Goal: Navigation & Orientation: Find specific page/section

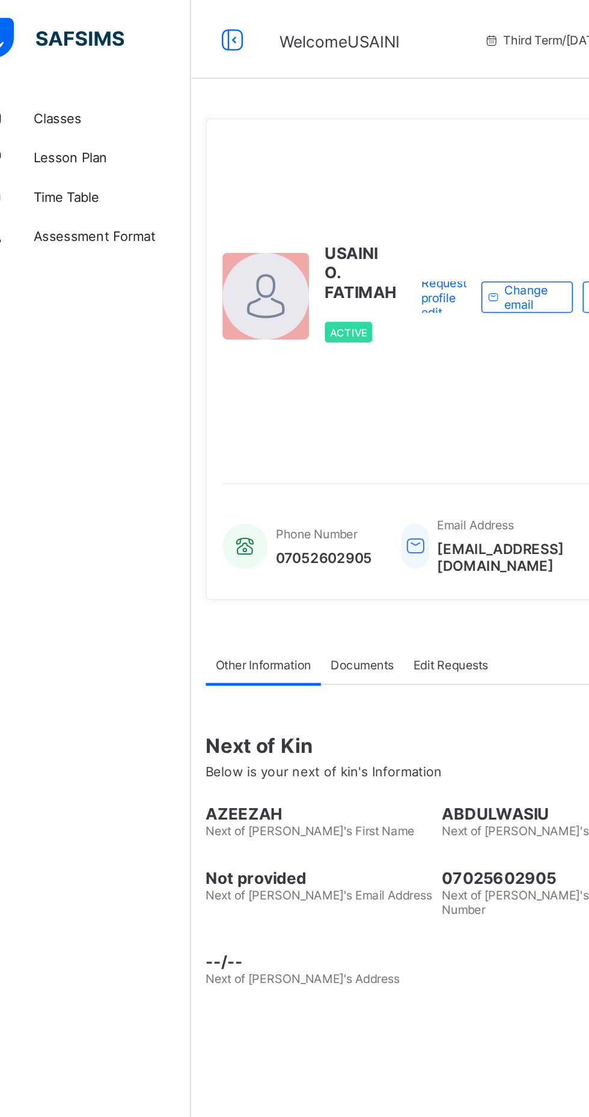
click at [64, 63] on link "Classes" at bounding box center [72, 72] width 144 height 24
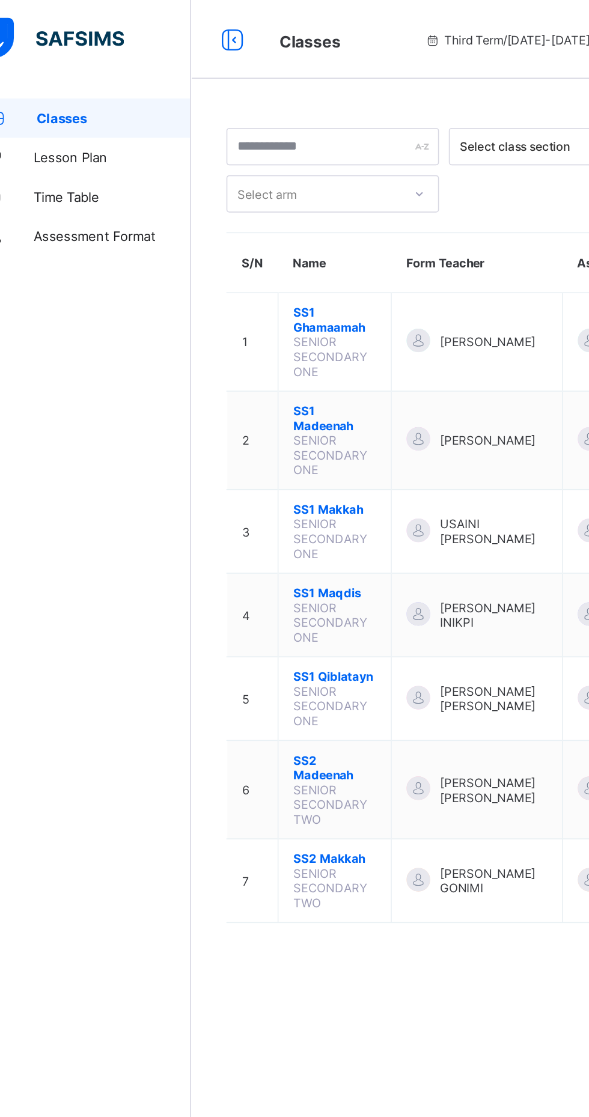
click at [246, 409] on span "SS1 Qiblatayn" at bounding box center [232, 413] width 50 height 9
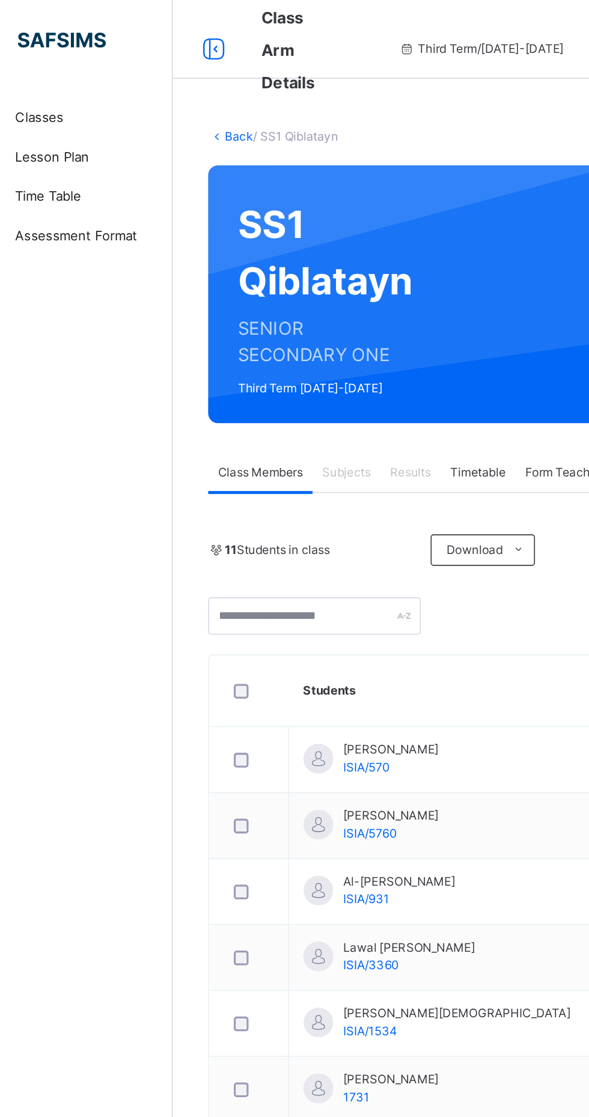
click at [55, 61] on link "Classes" at bounding box center [72, 72] width 144 height 24
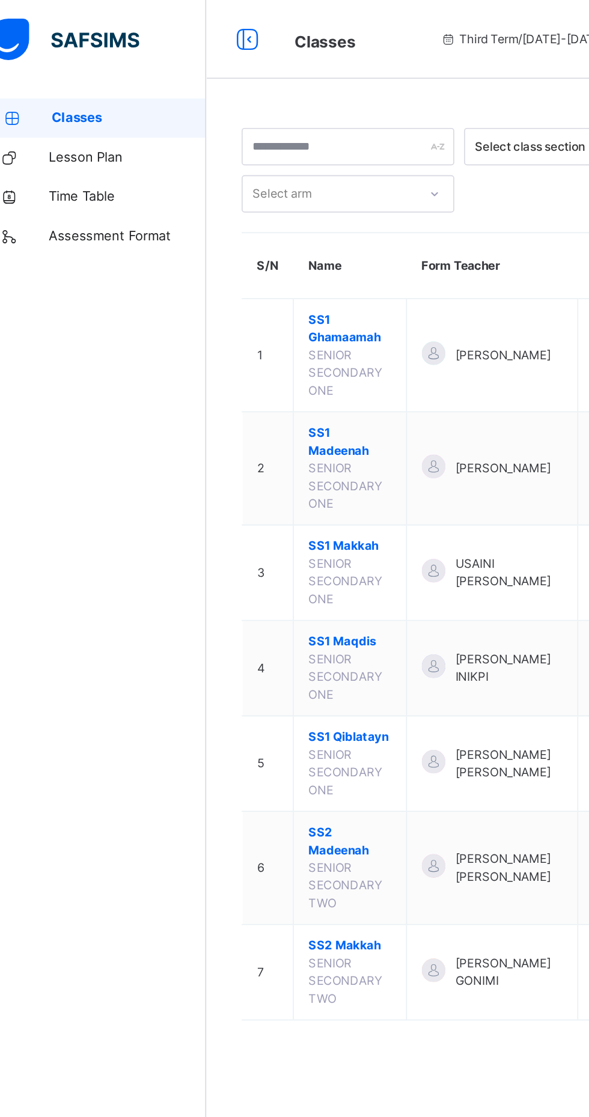
click at [244, 445] on span "SS1 Qiblatayn" at bounding box center [232, 450] width 50 height 11
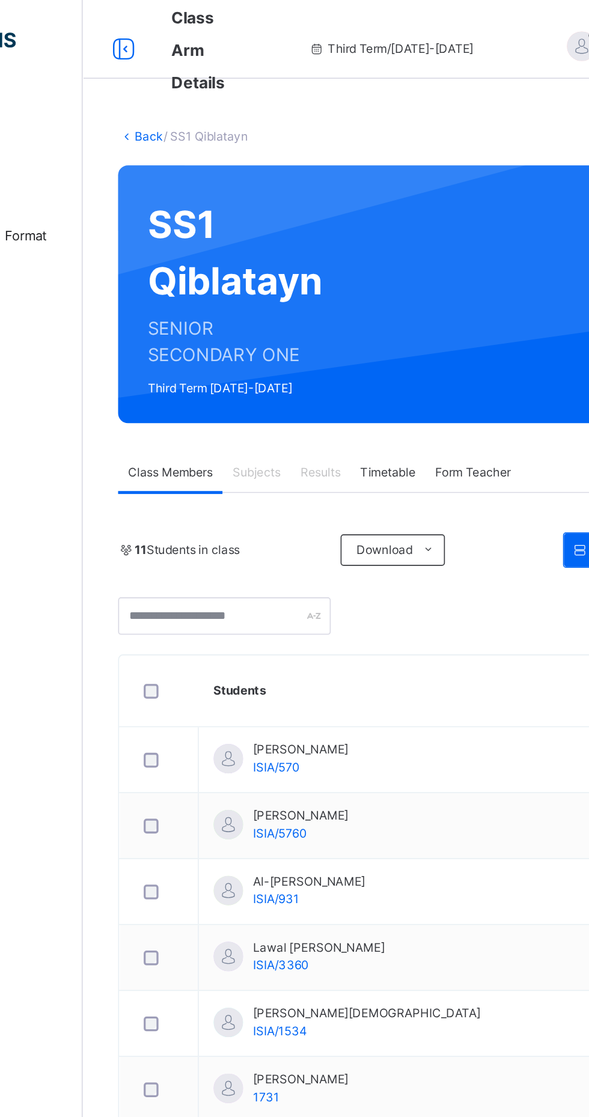
click at [390, 288] on span "Form Teacher" at bounding box center [382, 288] width 46 height 11
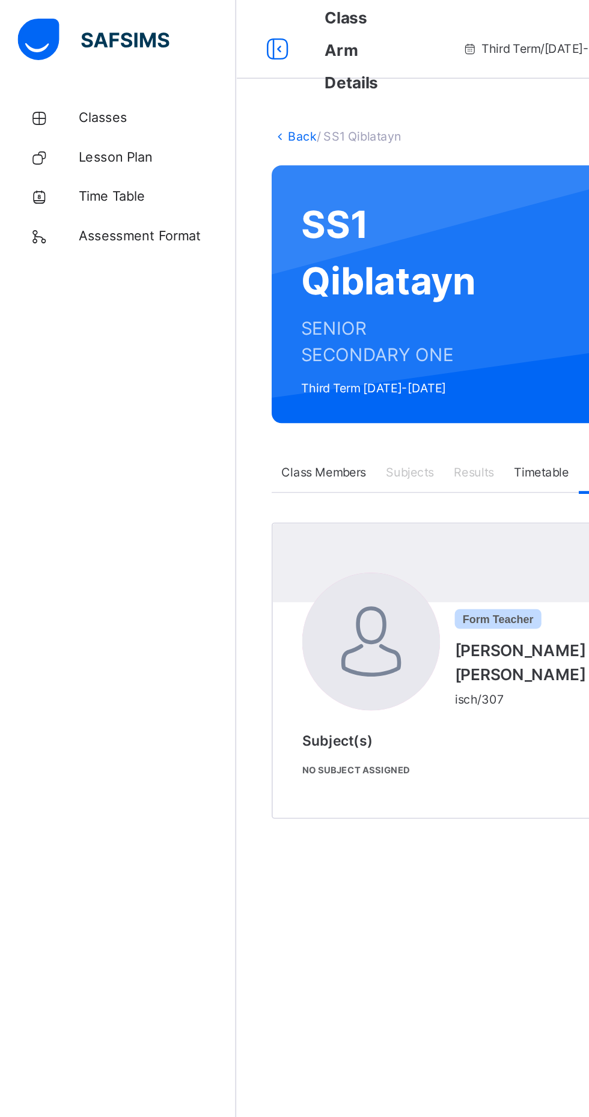
click at [58, 65] on link "Classes" at bounding box center [72, 72] width 144 height 24
